Goal: Transaction & Acquisition: Purchase product/service

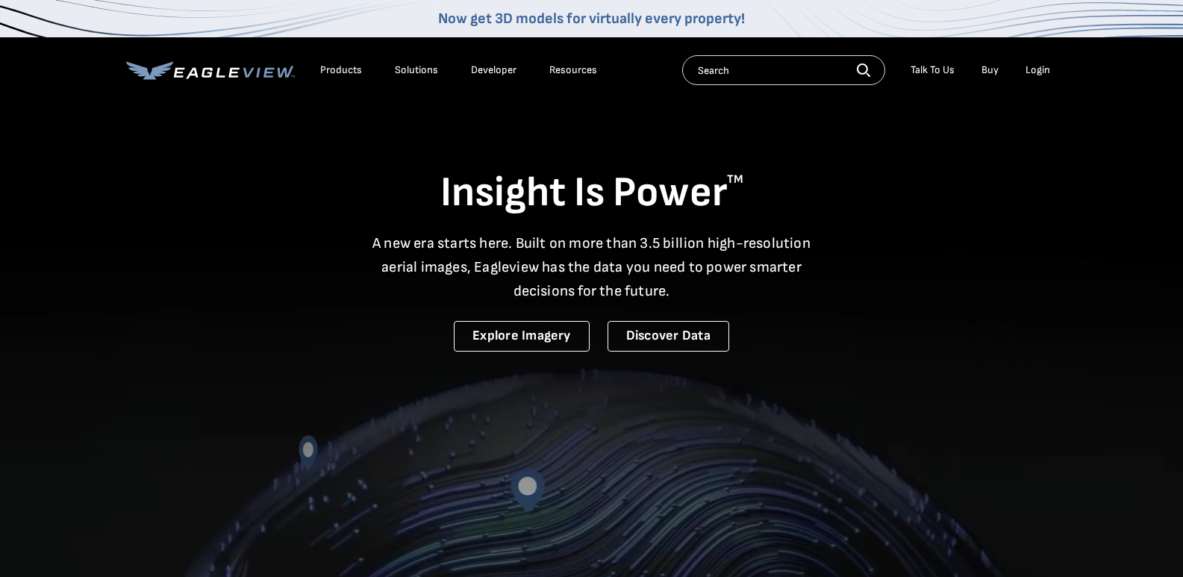
click at [1034, 72] on div "Login" at bounding box center [1038, 69] width 25 height 13
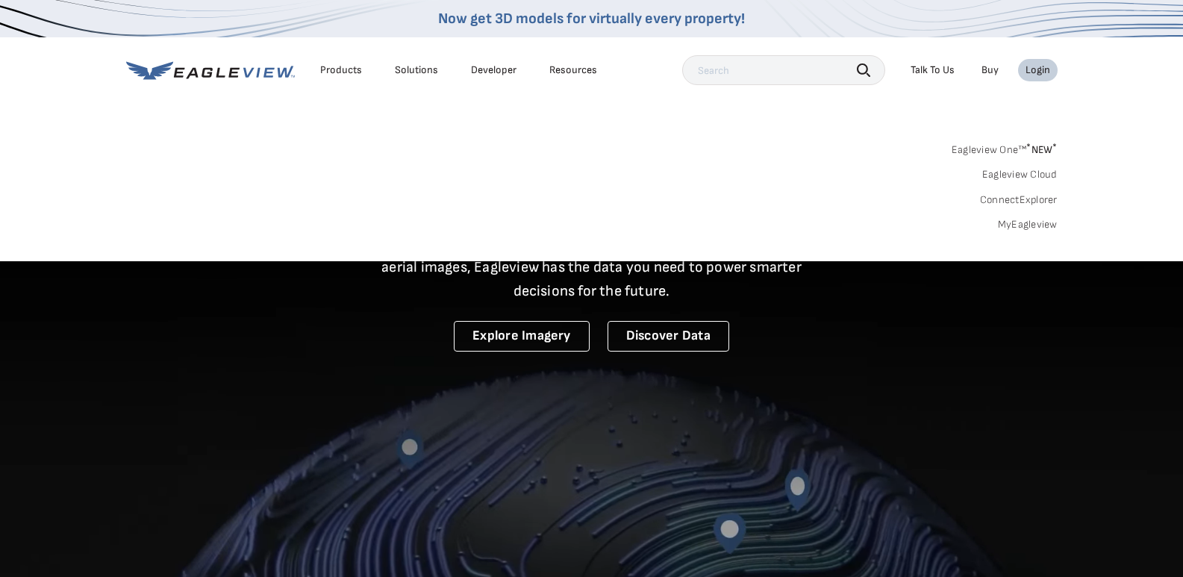
click at [1043, 223] on link "MyEagleview" at bounding box center [1028, 224] width 60 height 13
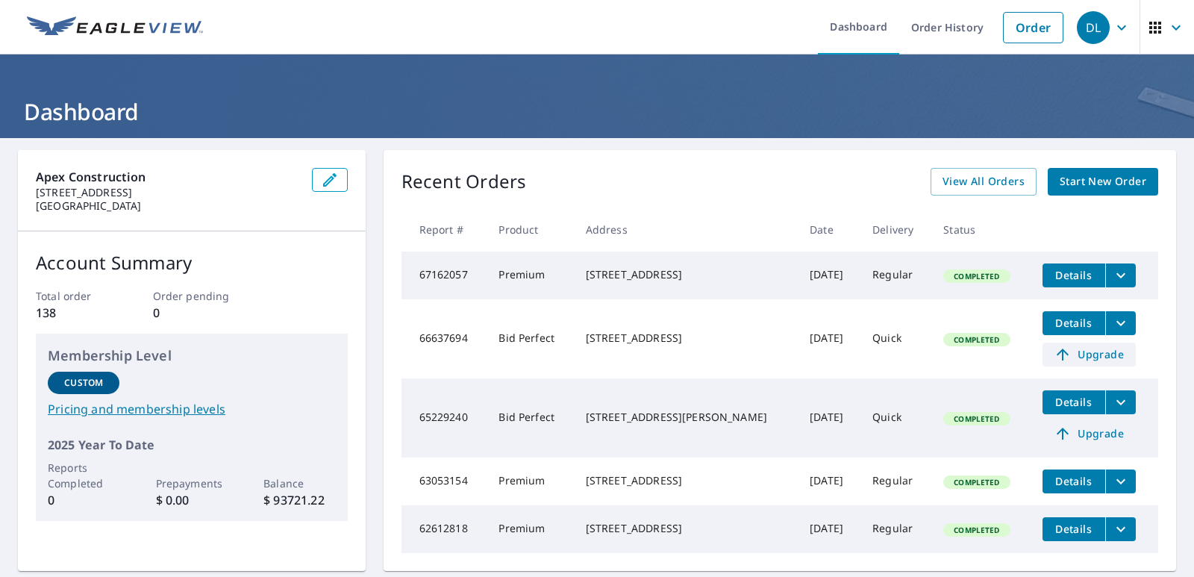
click at [1088, 356] on span "Upgrade" at bounding box center [1089, 355] width 75 height 18
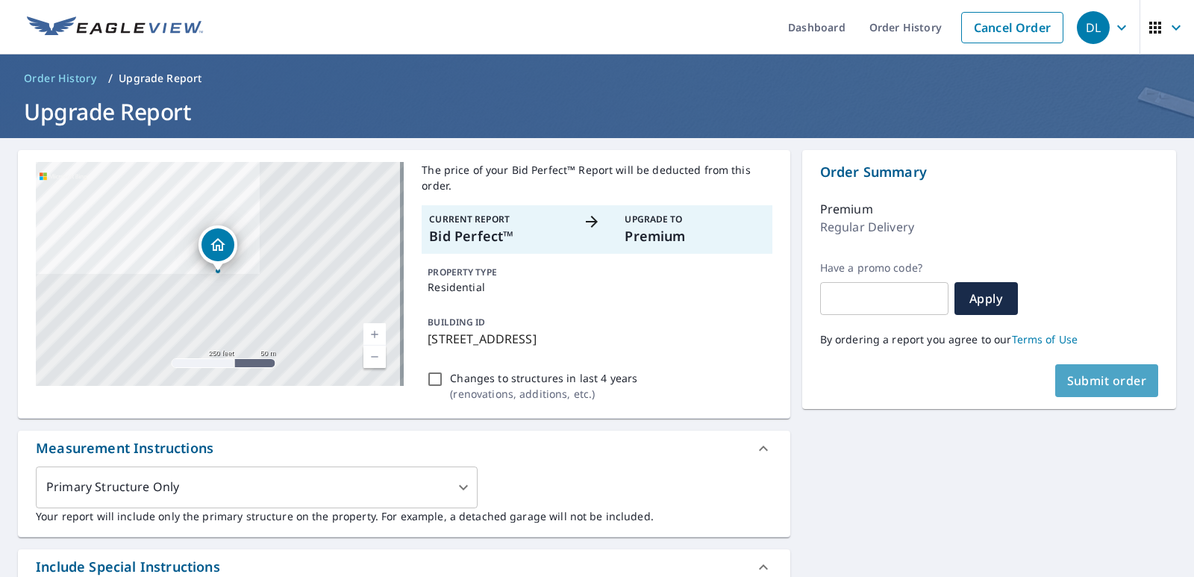
click at [1077, 391] on button "Submit order" at bounding box center [1108, 380] width 104 height 33
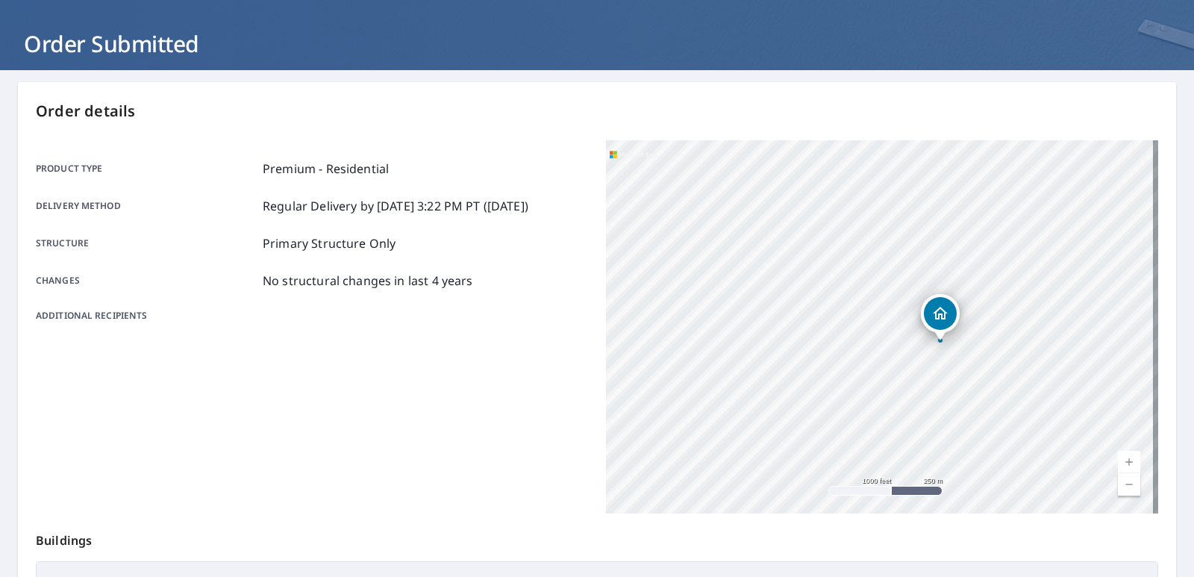
scroll to position [299, 0]
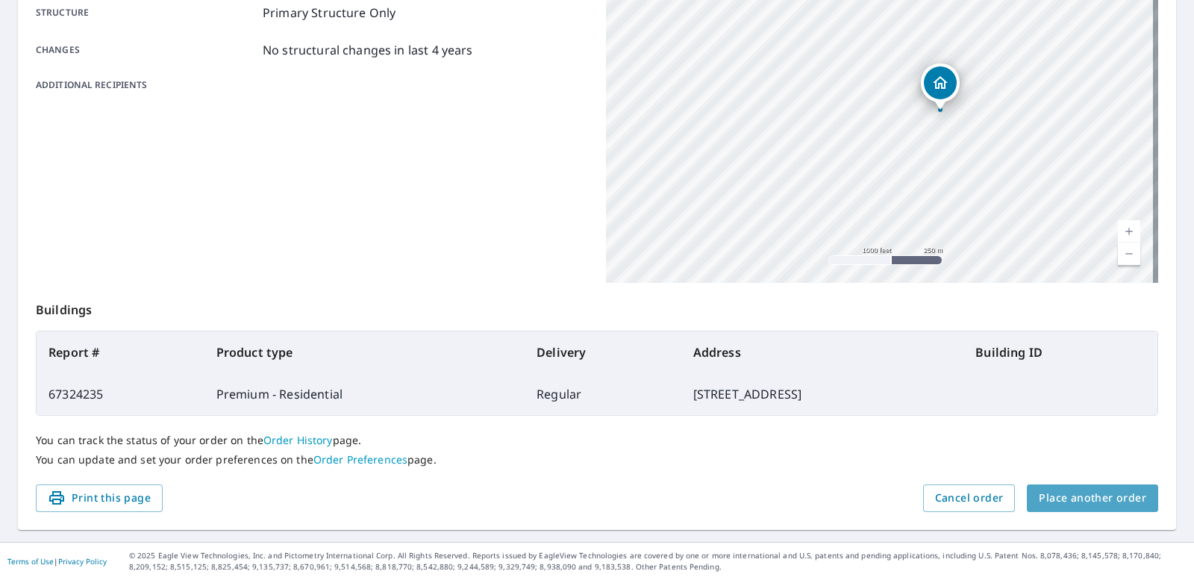
click at [1123, 495] on span "Place another order" at bounding box center [1092, 498] width 107 height 19
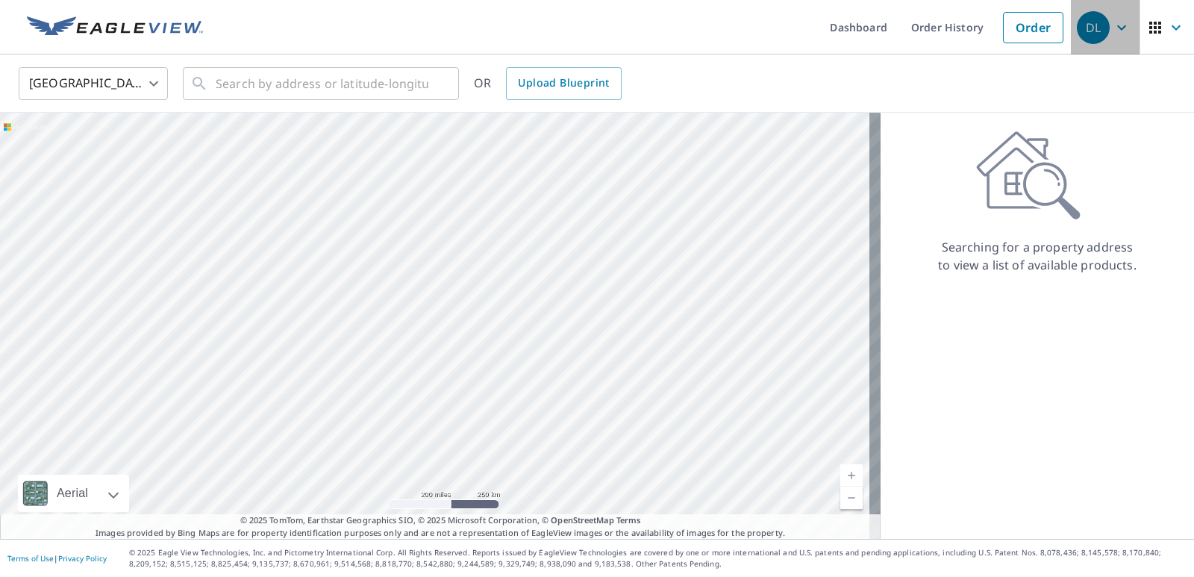
click at [1113, 25] on icon "button" at bounding box center [1122, 28] width 18 height 18
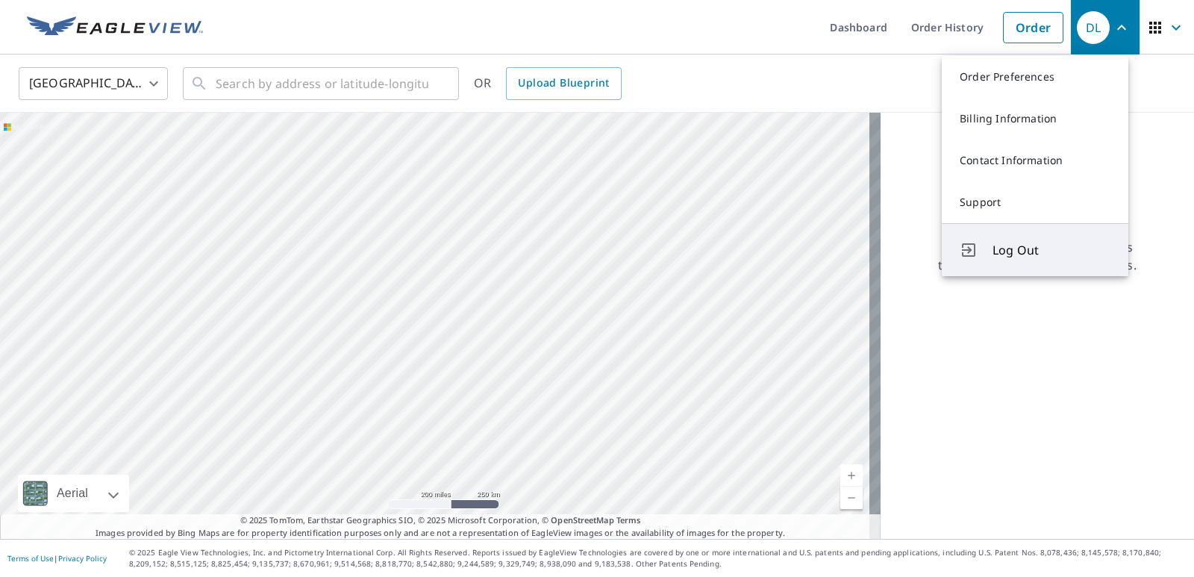
click at [1038, 241] on span "Log Out" at bounding box center [1052, 250] width 118 height 18
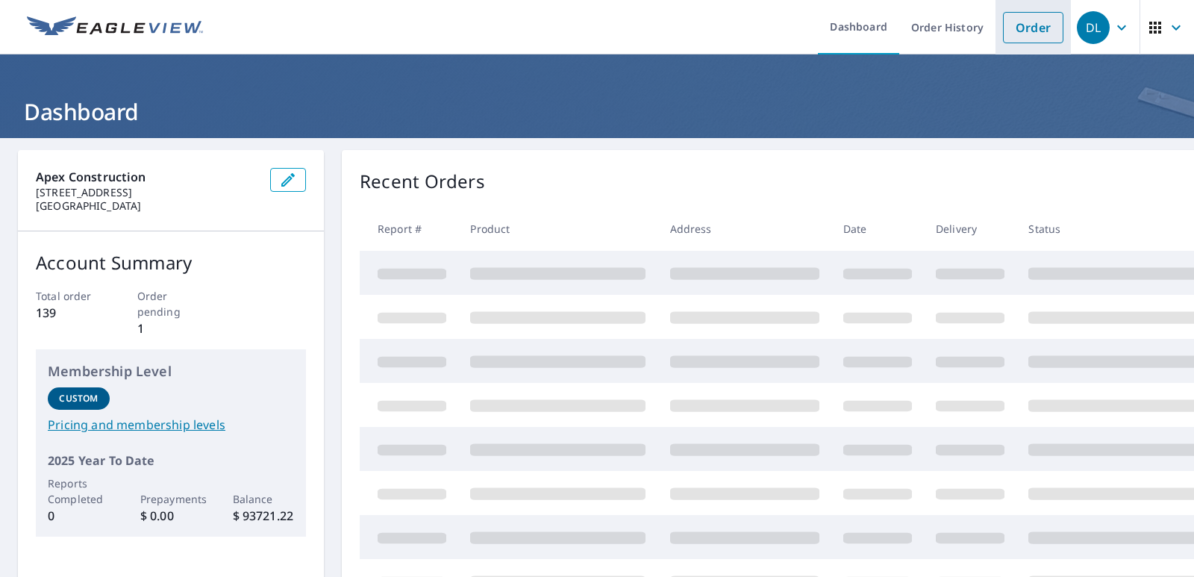
click at [1015, 34] on link "Order" at bounding box center [1033, 27] width 60 height 31
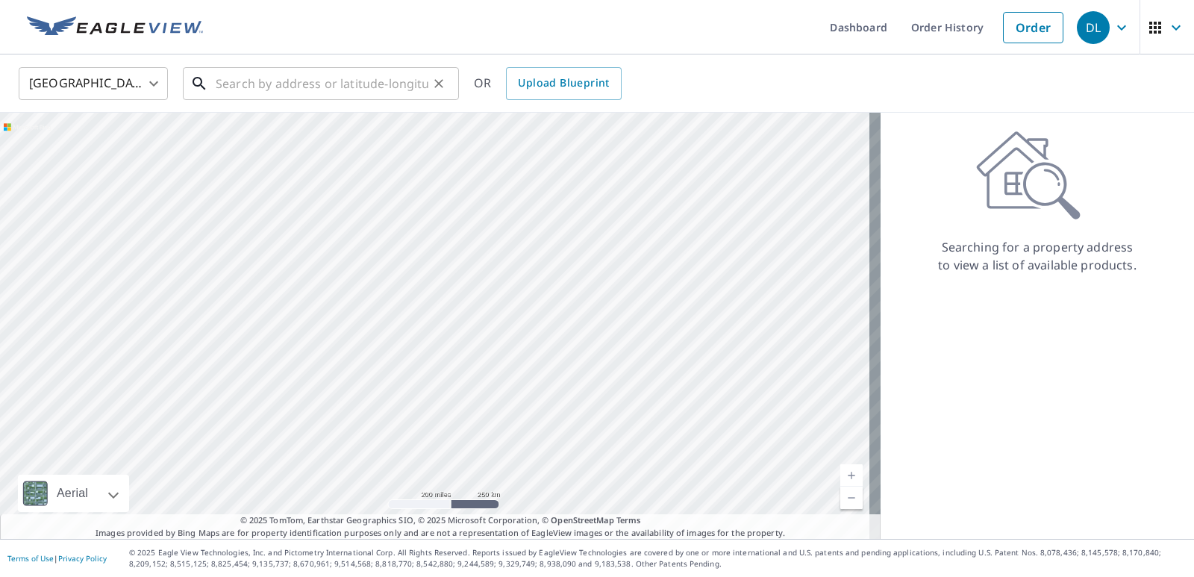
click at [268, 89] on input "text" at bounding box center [322, 84] width 213 height 42
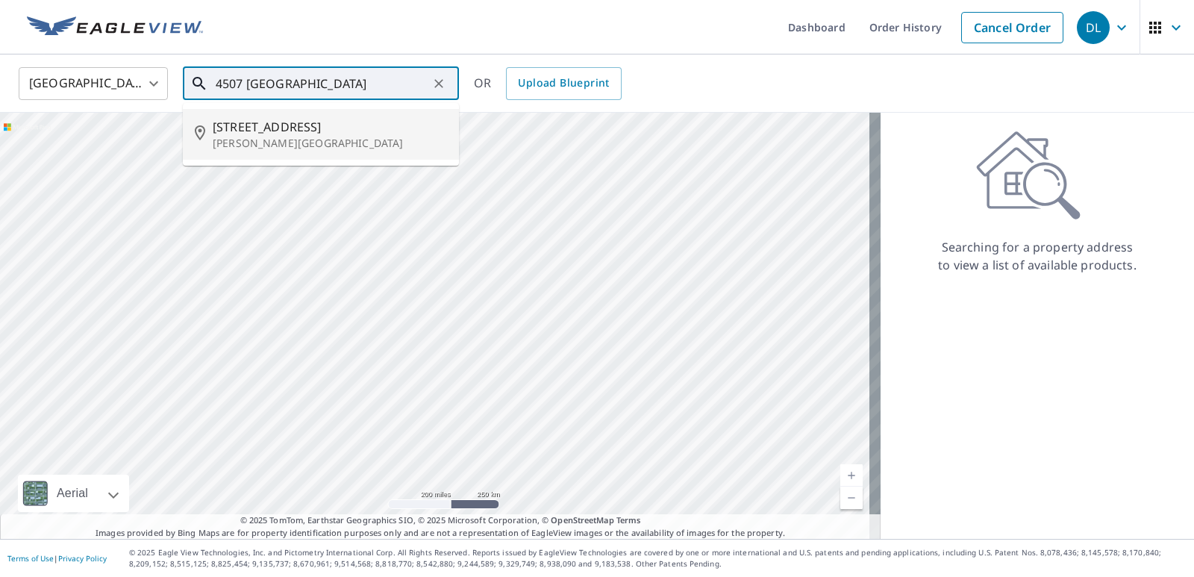
click at [280, 141] on p "[PERSON_NAME][GEOGRAPHIC_DATA]" at bounding box center [330, 143] width 234 height 15
type input "[STREET_ADDRESS][PERSON_NAME]"
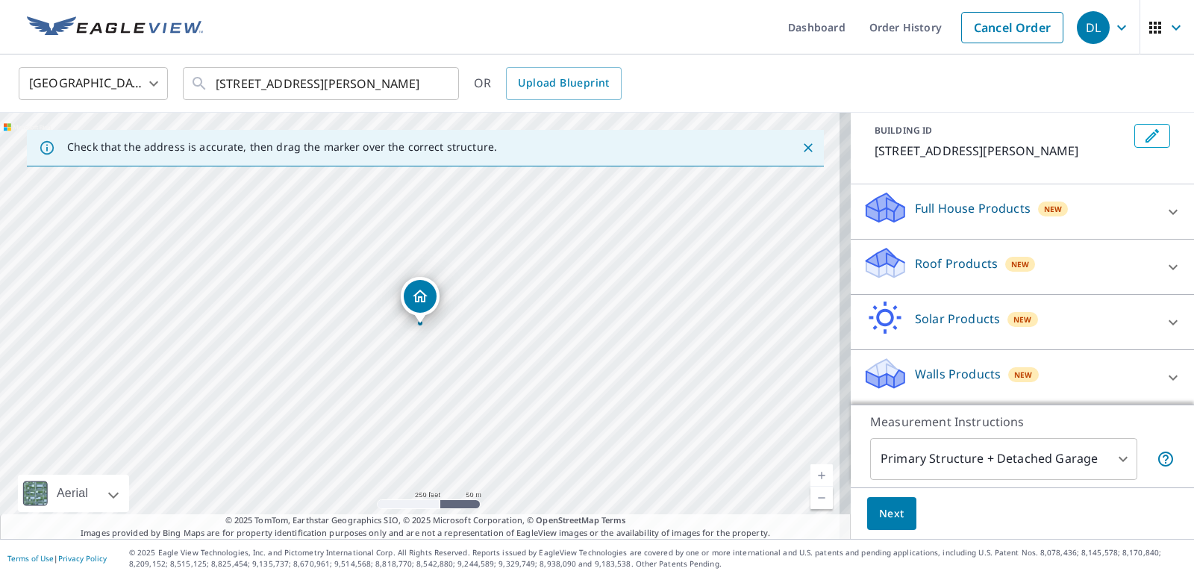
scroll to position [84, 0]
click at [1169, 268] on icon at bounding box center [1173, 266] width 9 height 5
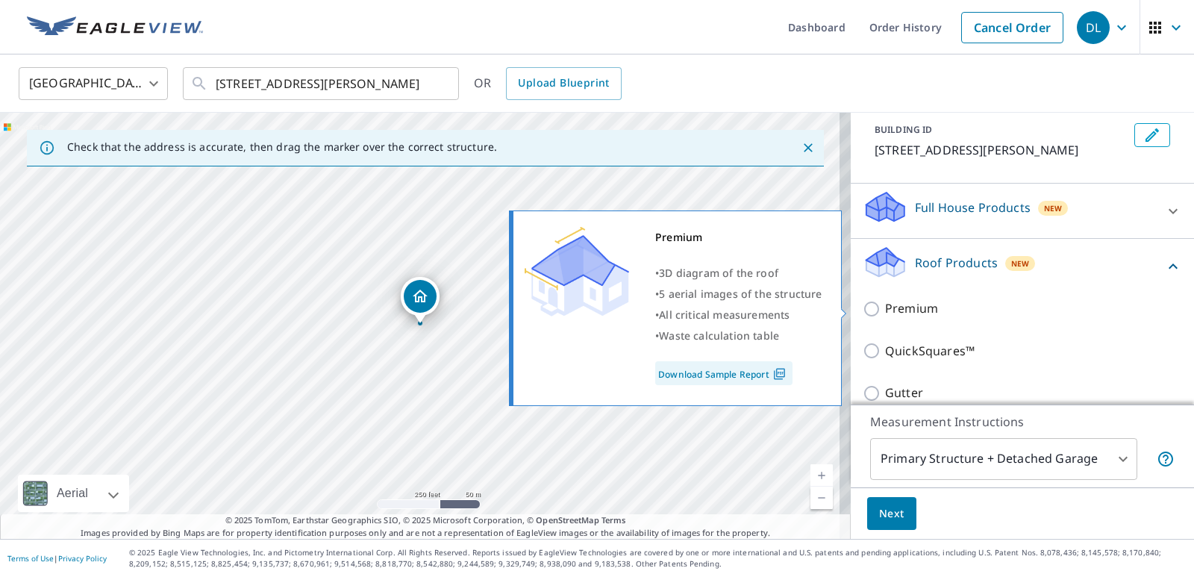
click at [891, 310] on p "Premium" at bounding box center [911, 308] width 53 height 19
click at [885, 310] on input "Premium" at bounding box center [874, 309] width 22 height 18
checkbox input "true"
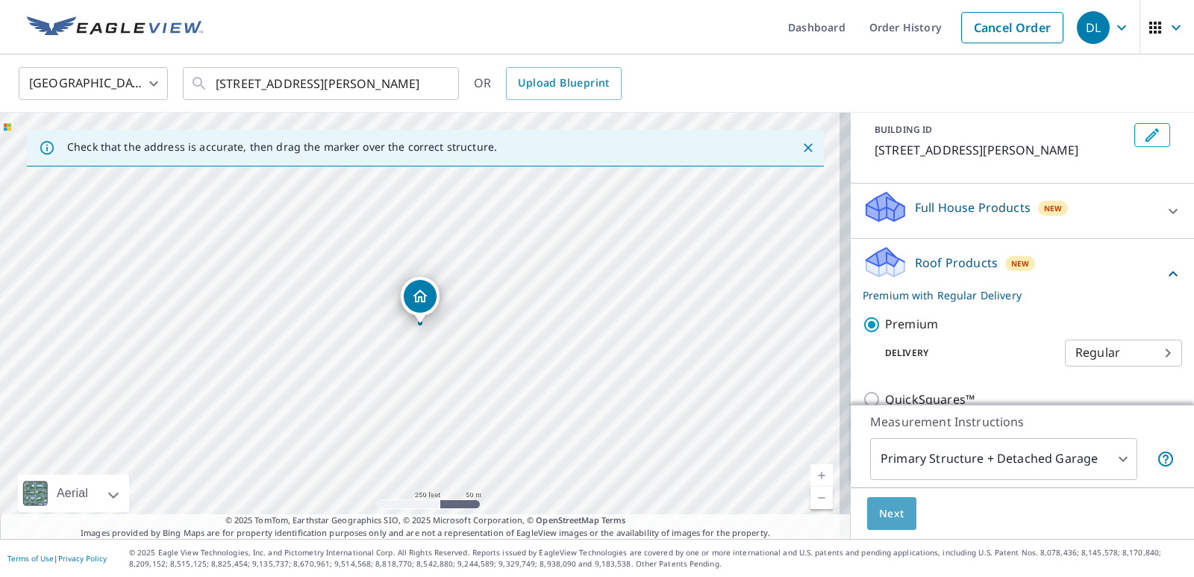
click at [899, 514] on button "Next" at bounding box center [891, 514] width 49 height 34
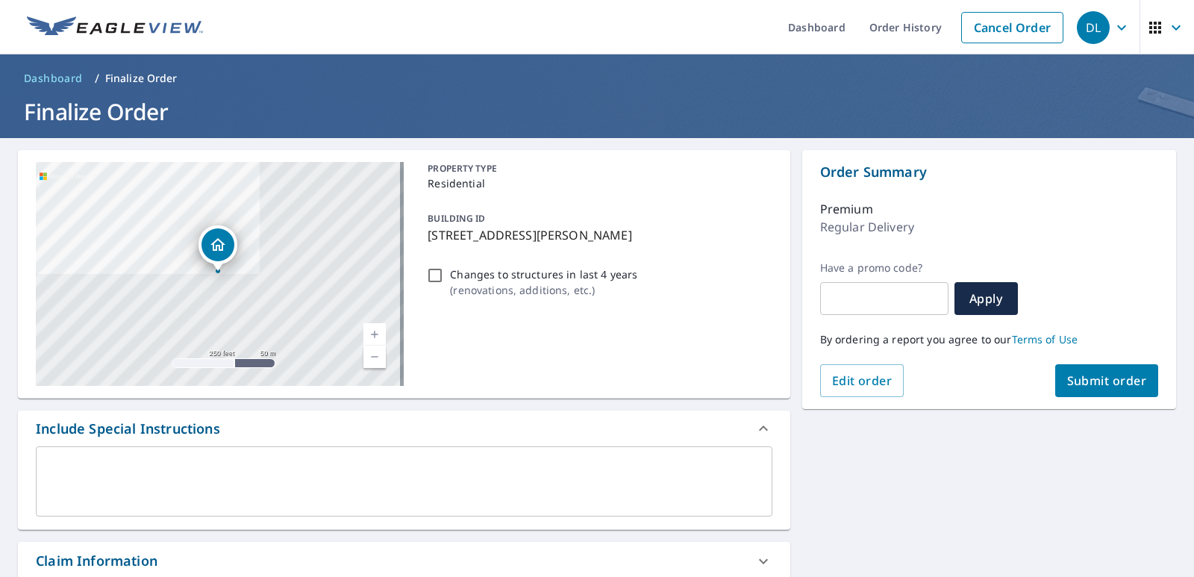
click at [1098, 376] on span "Submit order" at bounding box center [1107, 380] width 80 height 16
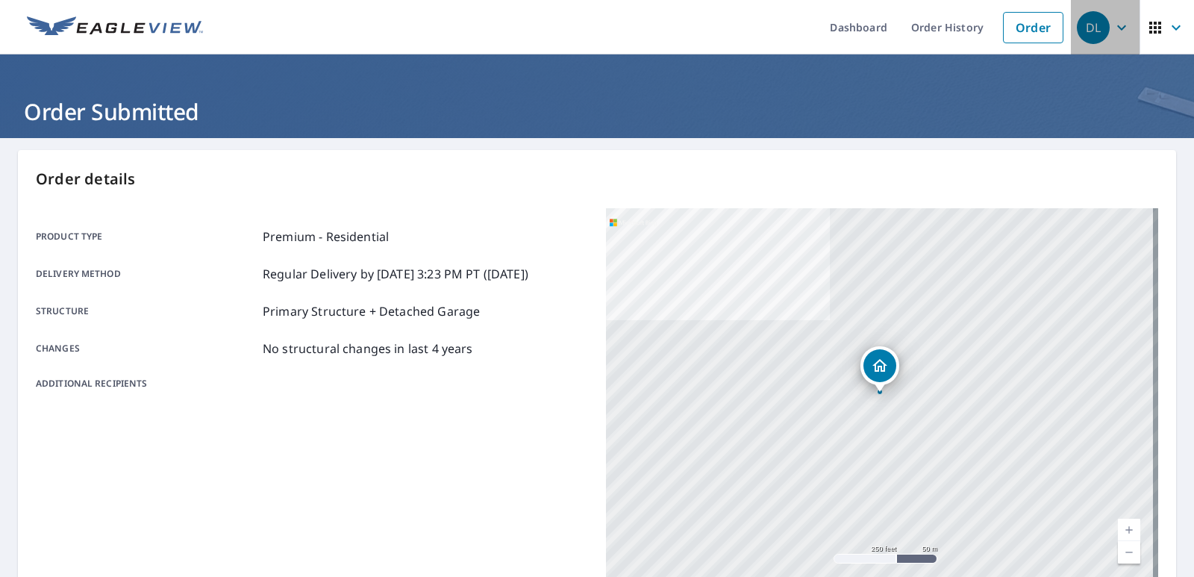
click at [1113, 26] on icon "button" at bounding box center [1122, 28] width 18 height 18
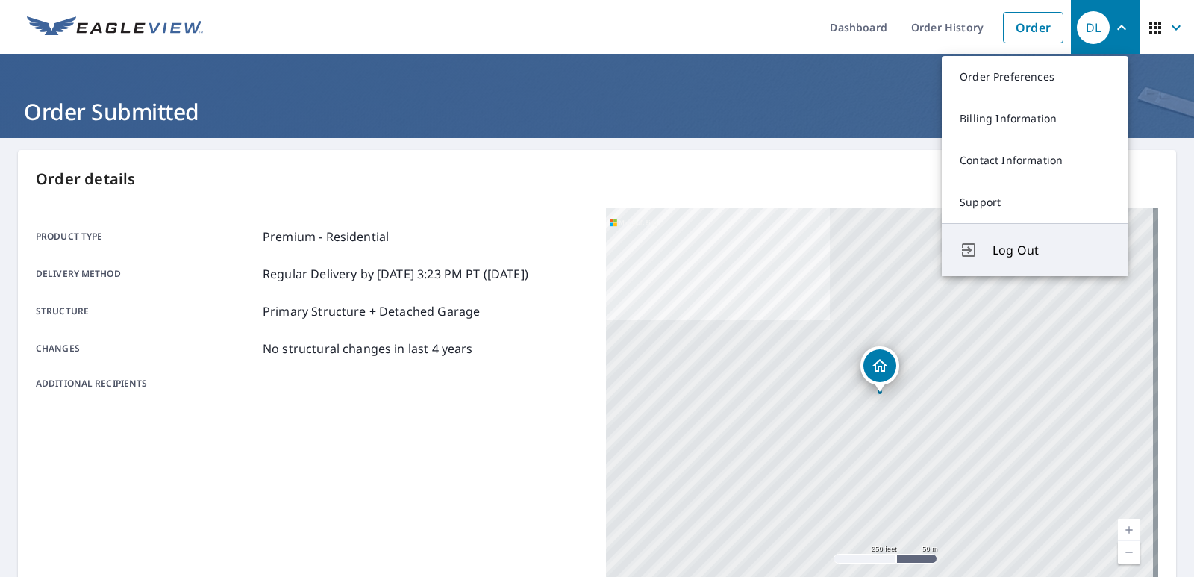
click at [1053, 243] on span "Log Out" at bounding box center [1052, 250] width 118 height 18
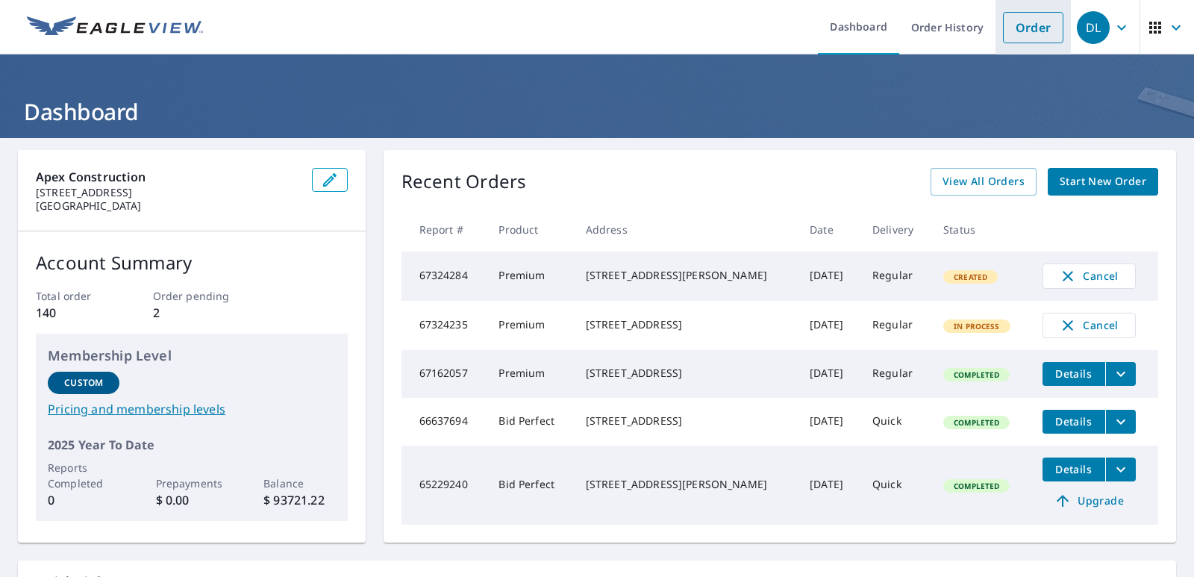
click at [1028, 25] on link "Order" at bounding box center [1033, 27] width 60 height 31
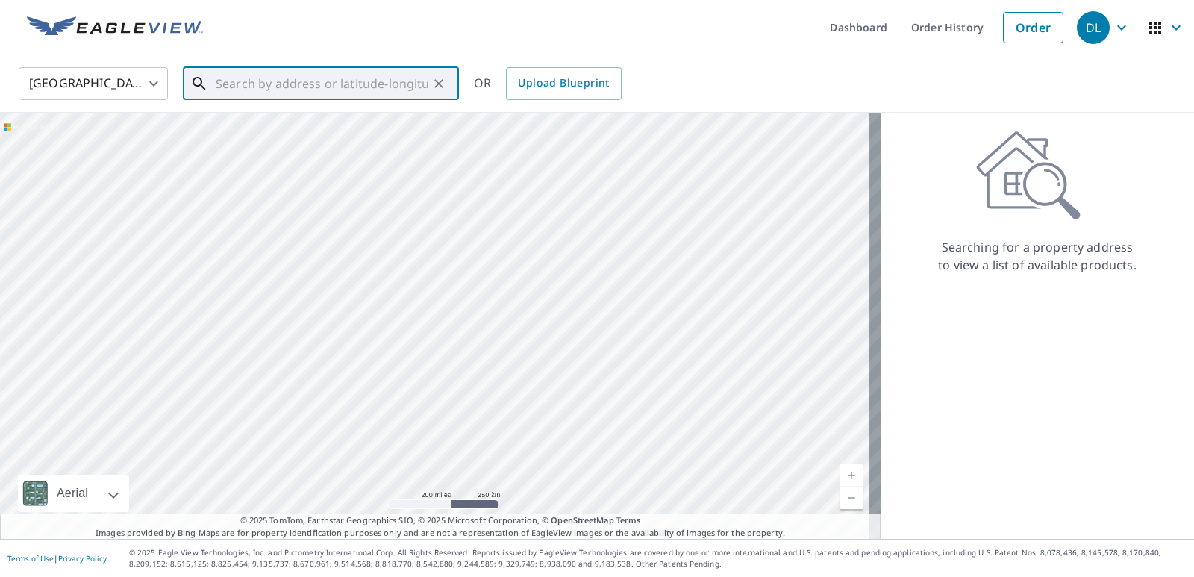
click at [246, 82] on input "text" at bounding box center [322, 84] width 213 height 42
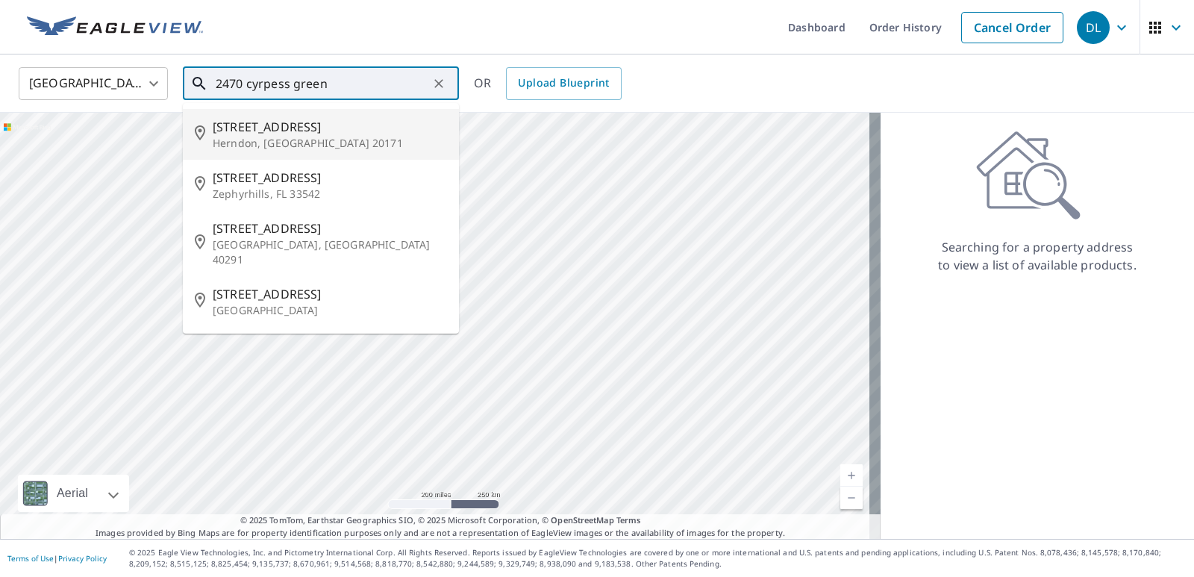
click at [275, 125] on span "2470 Cypress Green Ln" at bounding box center [330, 127] width 234 height 18
type input "2470 Cypress Green Ln Herndon, VA 20171"
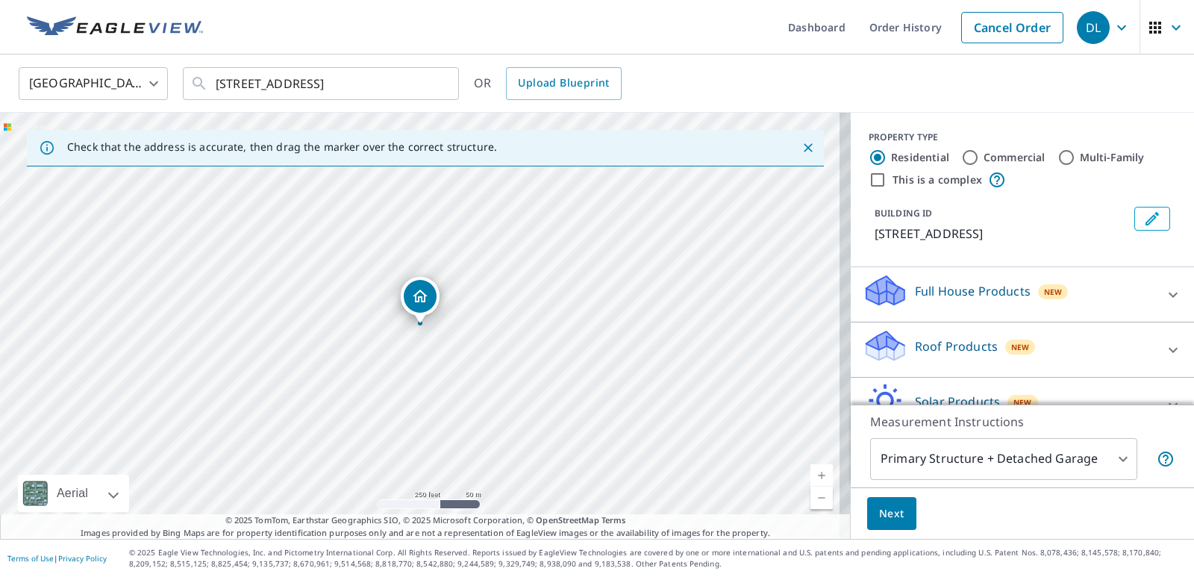
click at [1164, 359] on icon at bounding box center [1173, 350] width 18 height 18
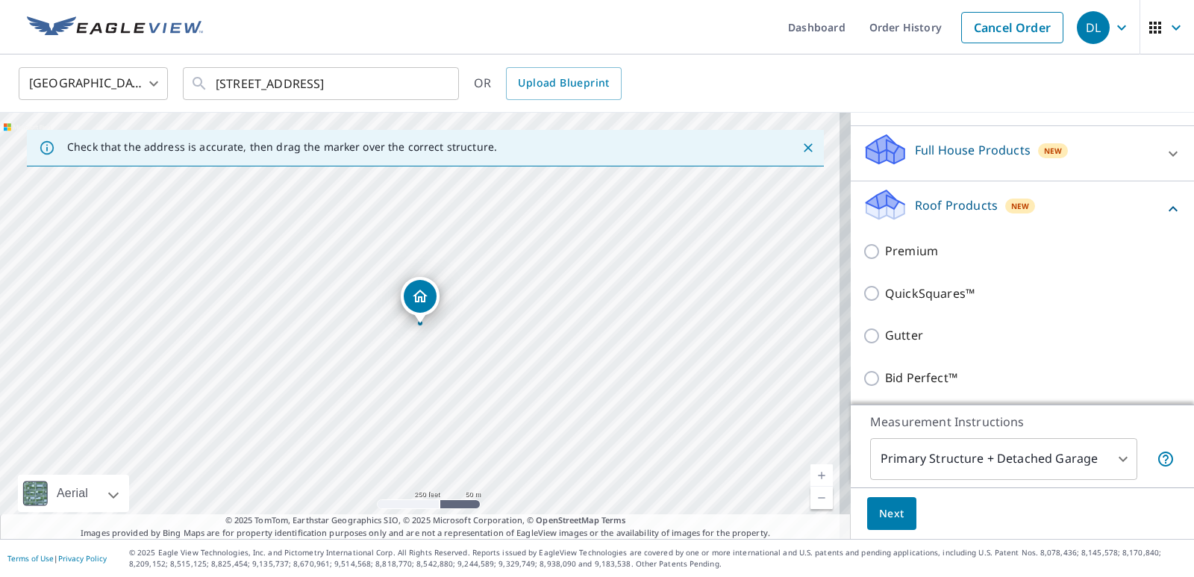
scroll to position [151, 0]
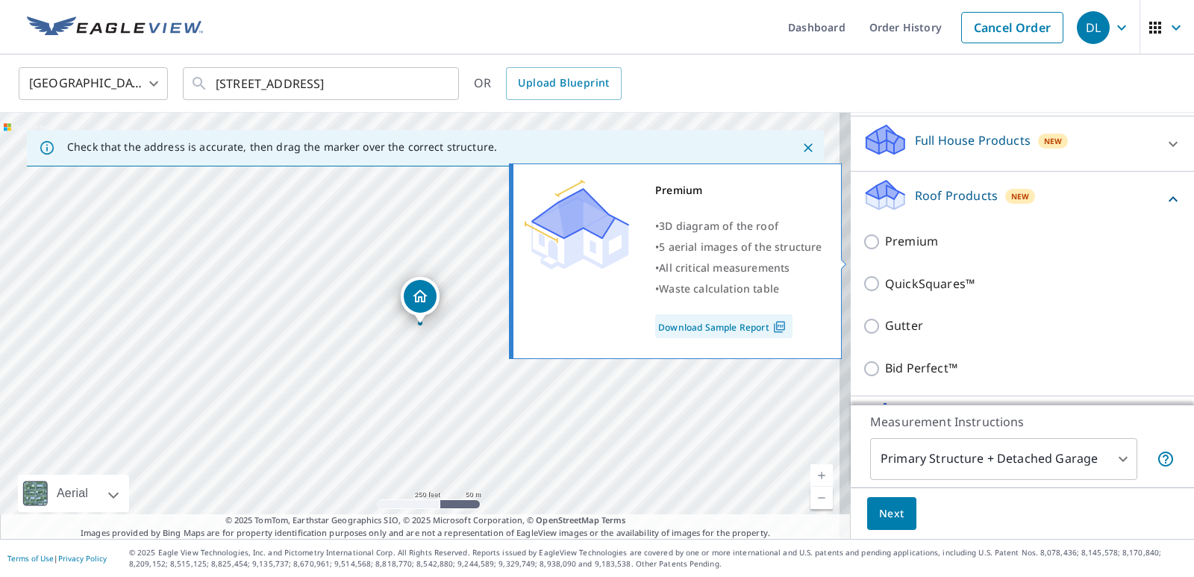
click at [922, 251] on p "Premium" at bounding box center [911, 241] width 53 height 19
click at [885, 251] on input "Premium" at bounding box center [874, 242] width 22 height 18
checkbox input "true"
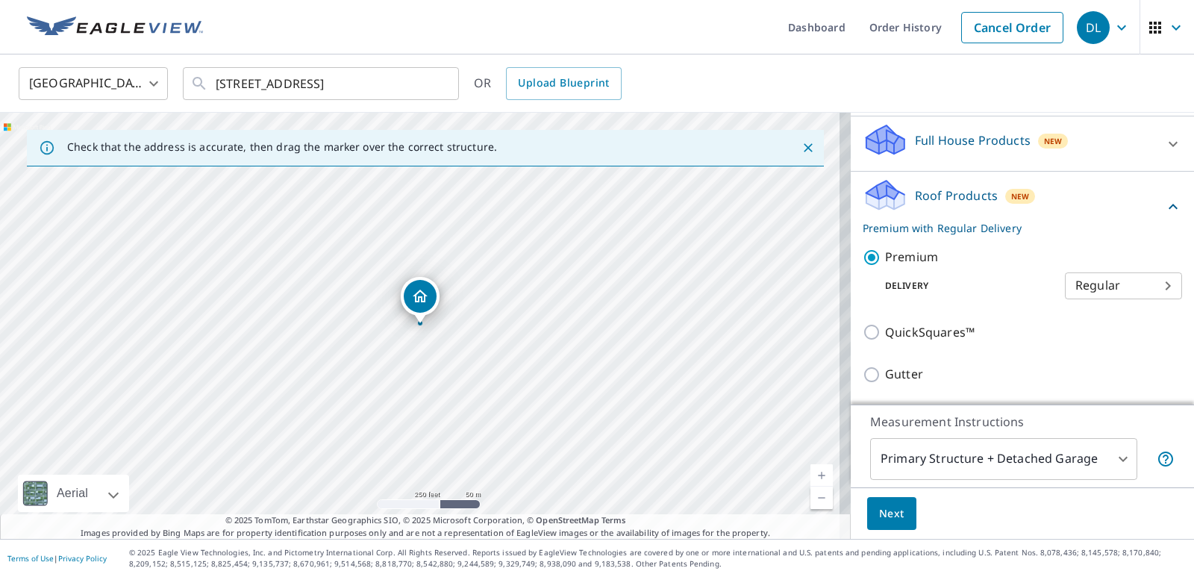
click at [887, 511] on span "Next" at bounding box center [891, 514] width 25 height 19
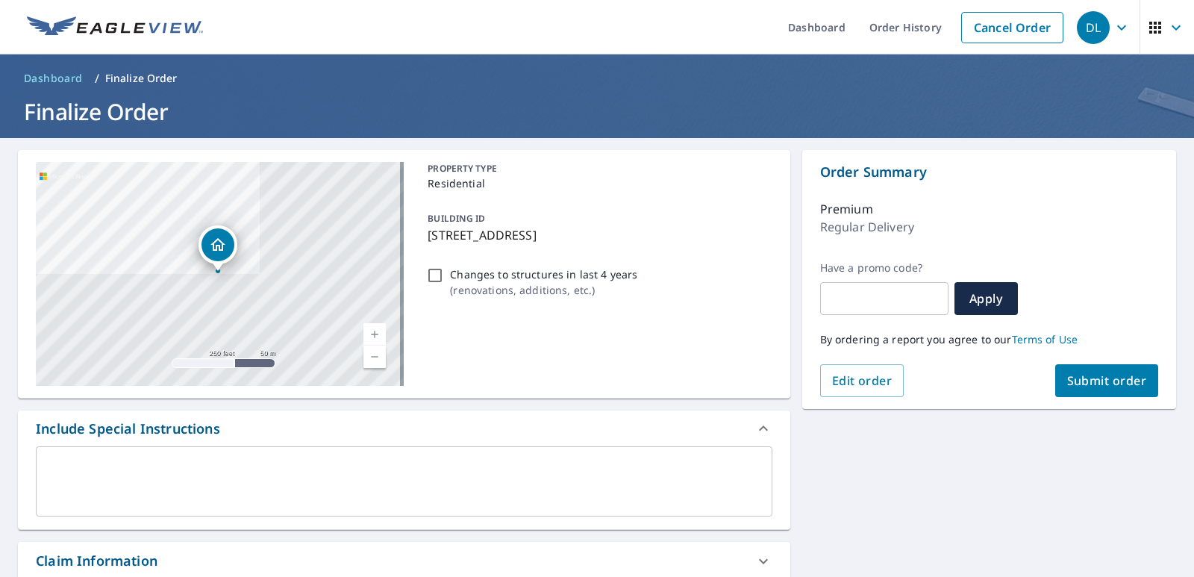
click at [1075, 383] on span "Submit order" at bounding box center [1107, 380] width 80 height 16
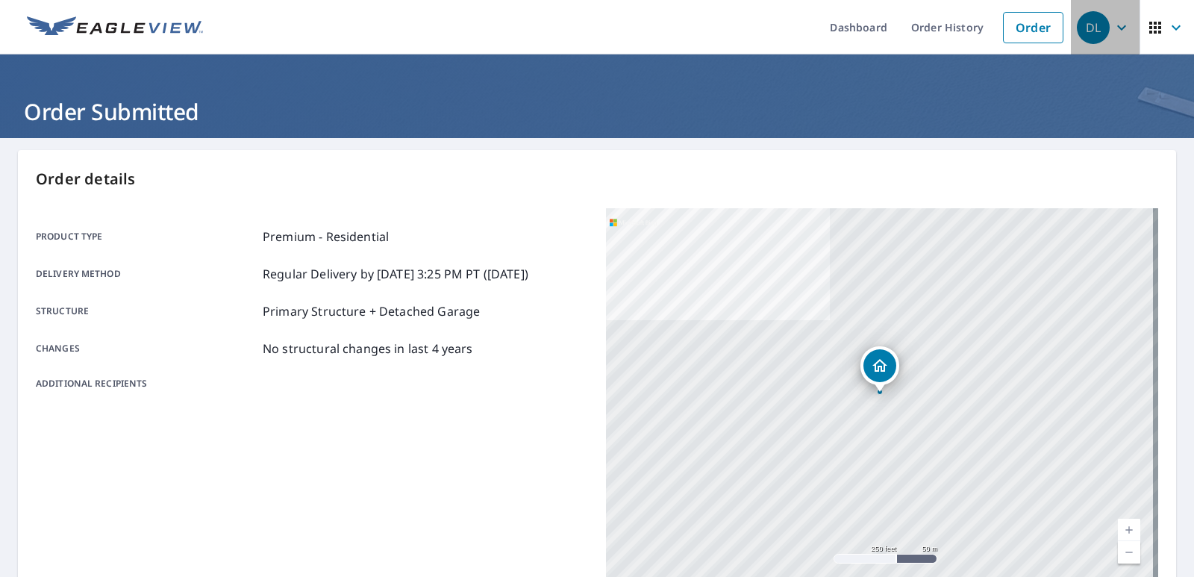
click at [1113, 30] on icon "button" at bounding box center [1122, 28] width 18 height 18
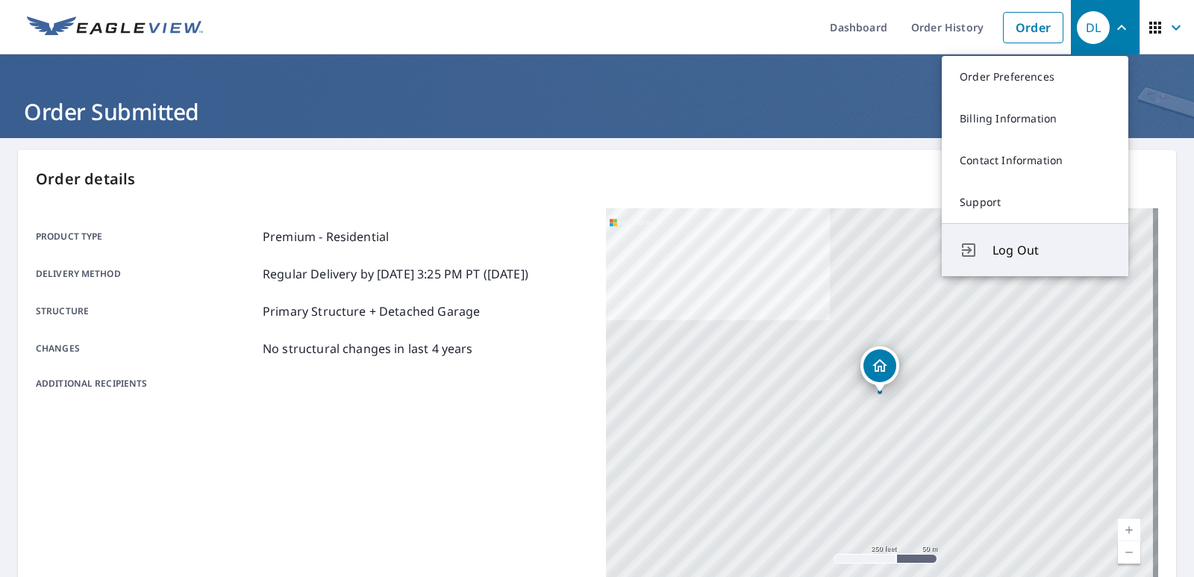
click at [1032, 249] on span "Log Out" at bounding box center [1052, 250] width 118 height 18
